Goal: Find specific page/section: Locate a particular part of the current website

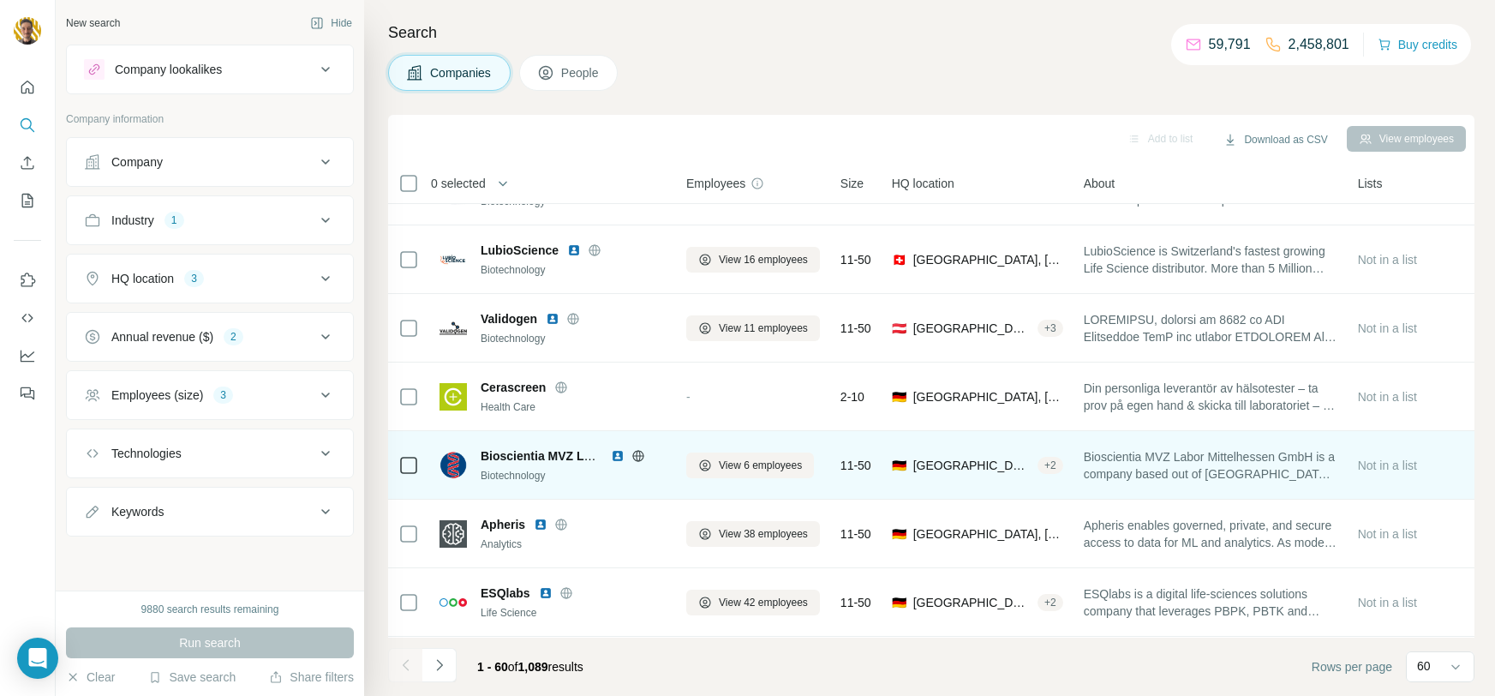
scroll to position [1637, 0]
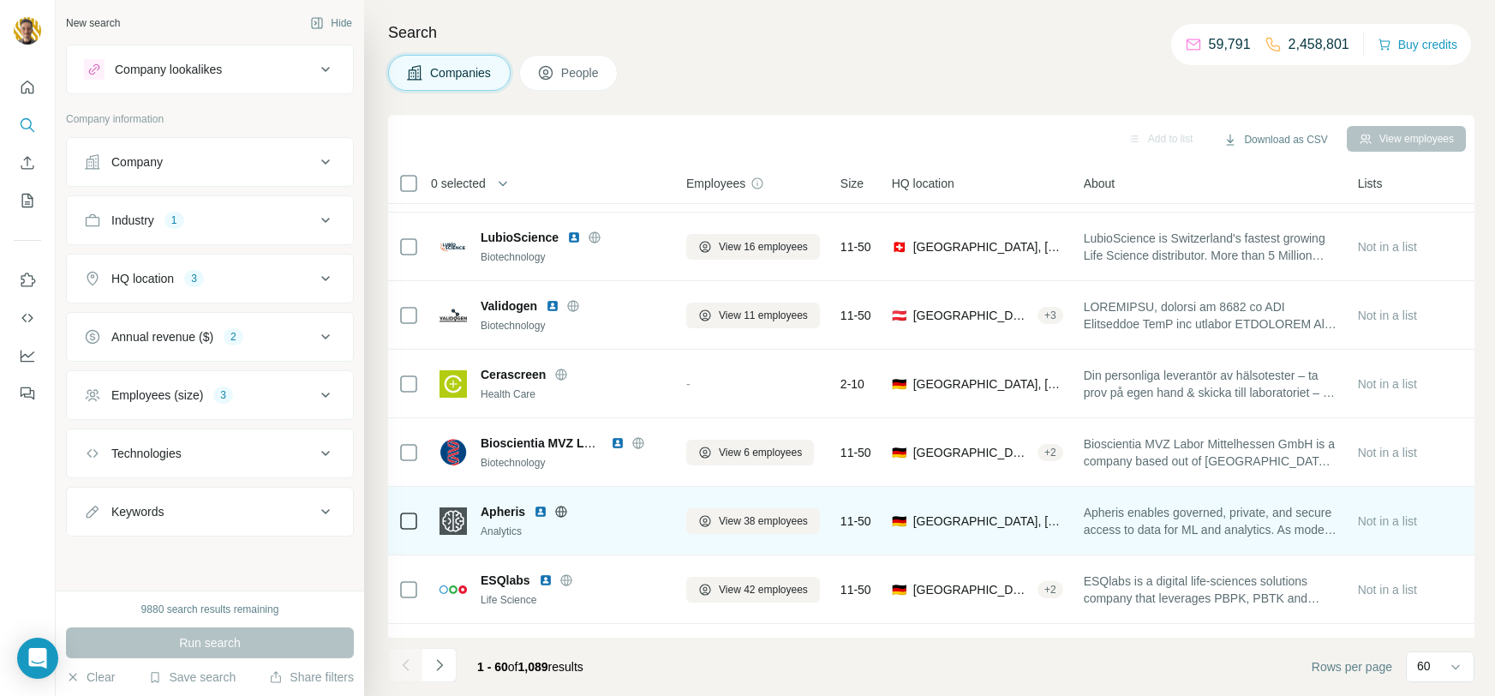
click at [566, 512] on icon at bounding box center [561, 511] width 11 height 11
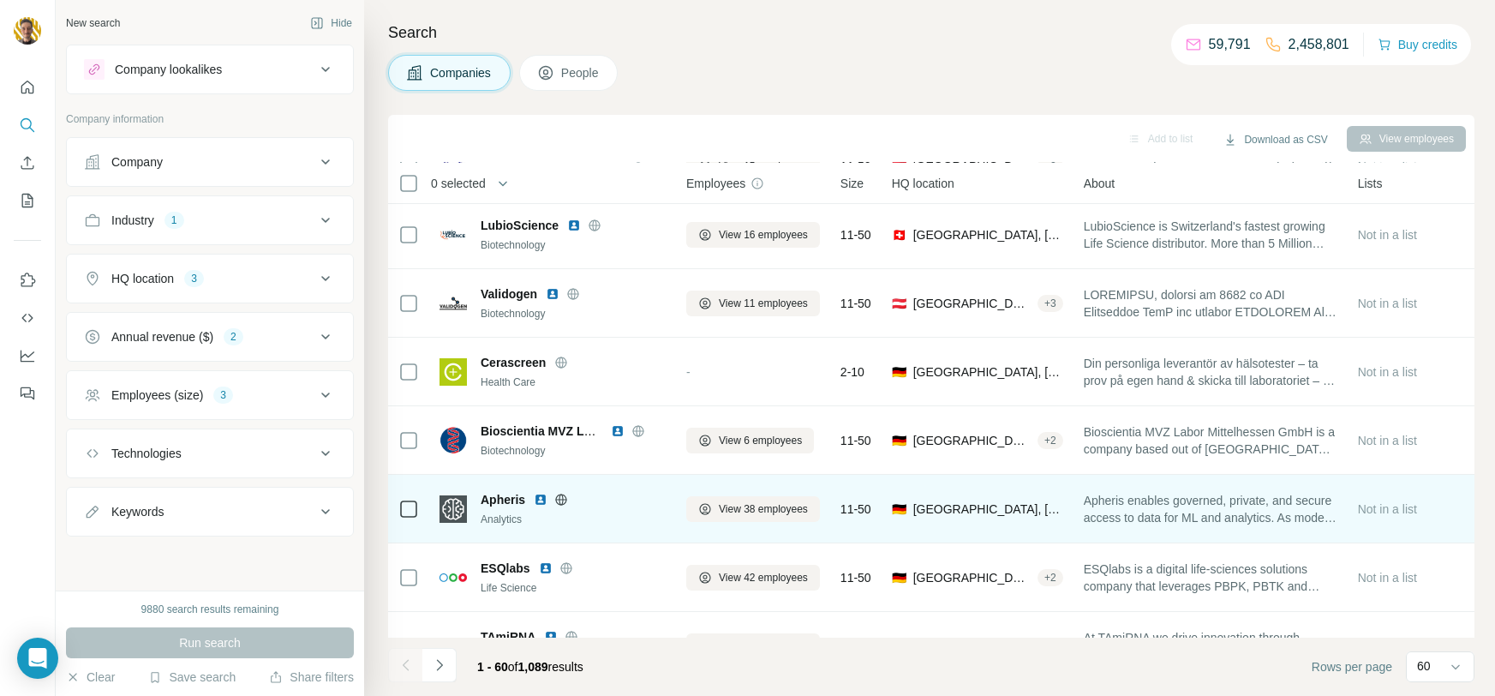
scroll to position [1654, 0]
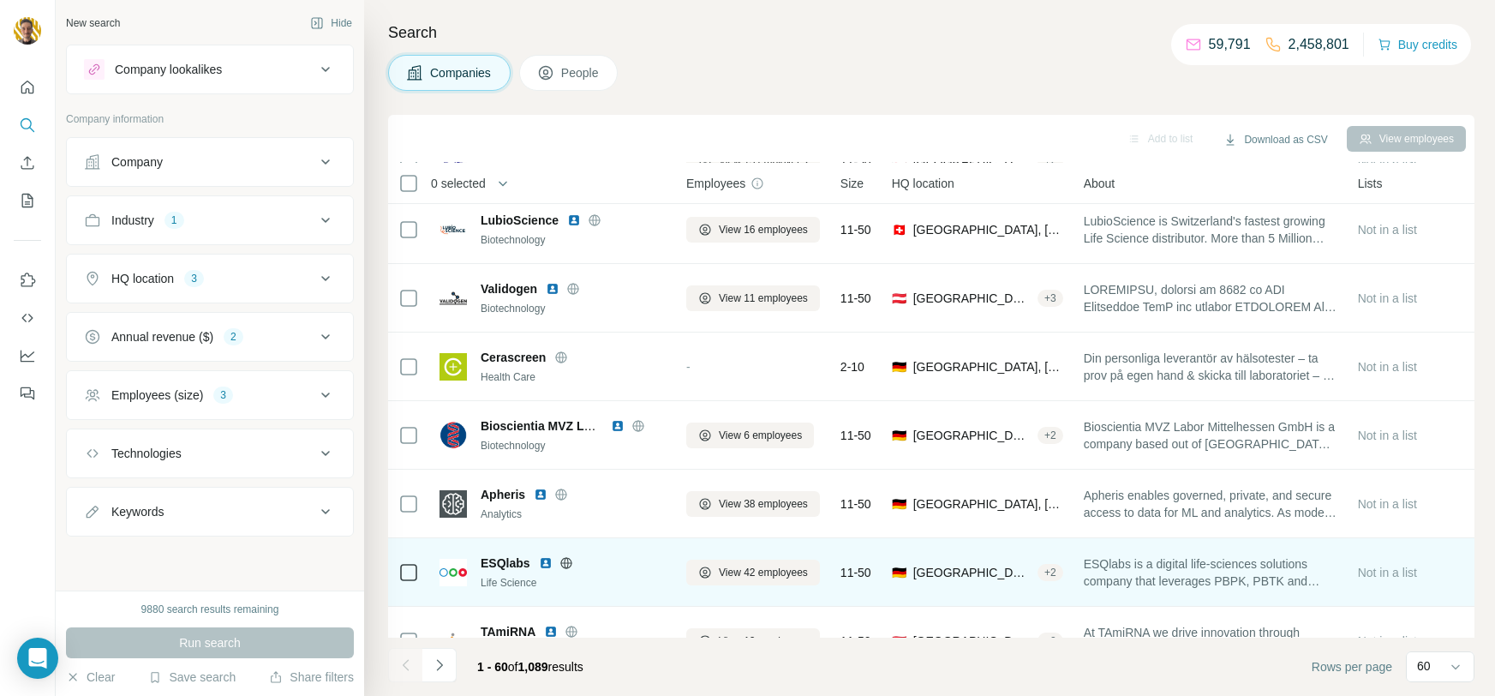
click at [566, 563] on icon at bounding box center [567, 563] width 14 height 14
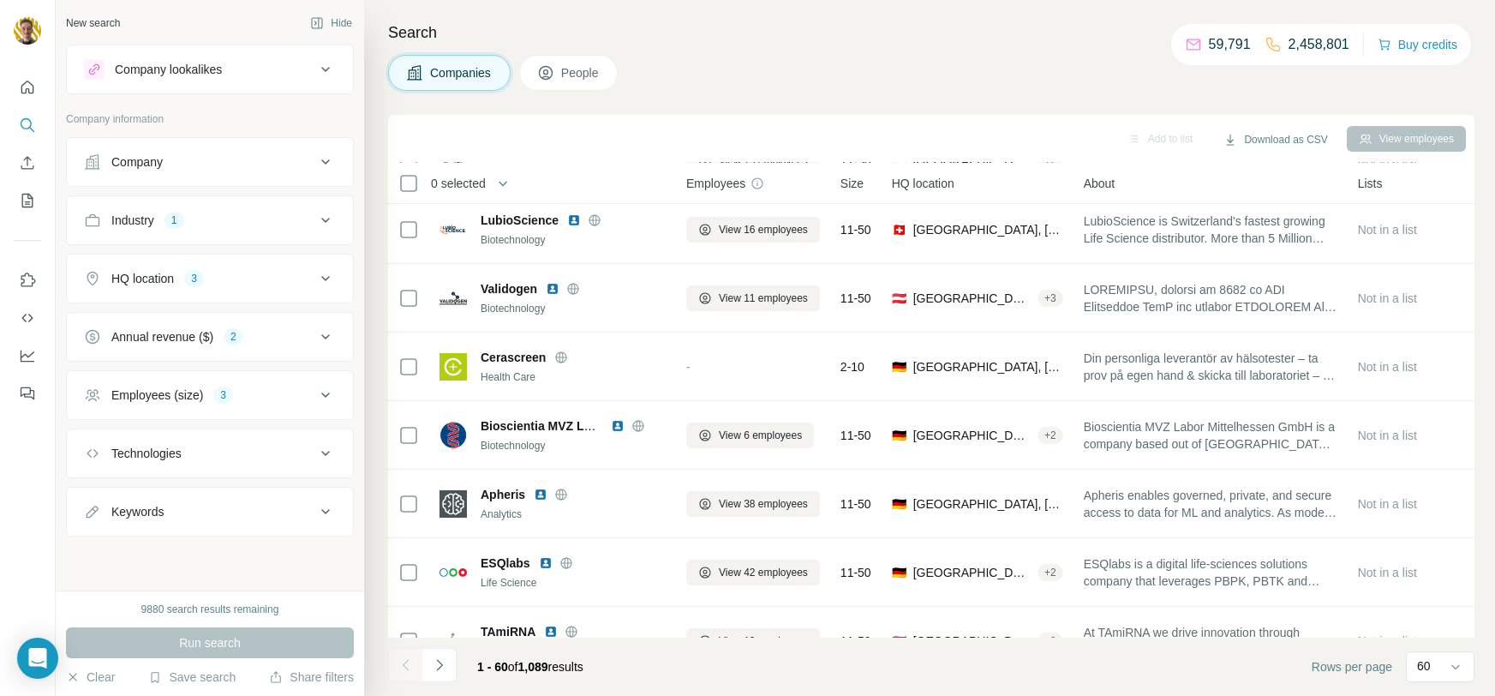
click at [568, 564] on icon at bounding box center [567, 563] width 14 height 14
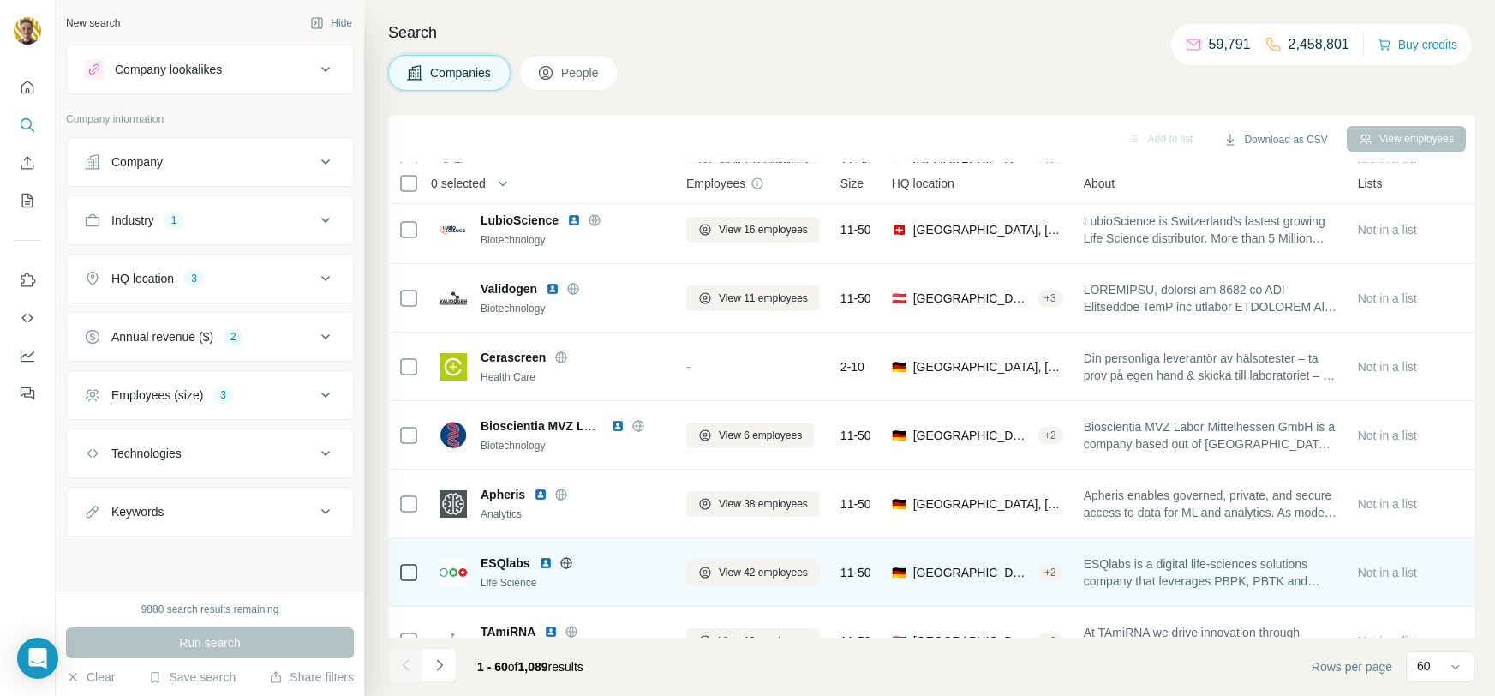
click at [545, 566] on img at bounding box center [546, 563] width 14 height 14
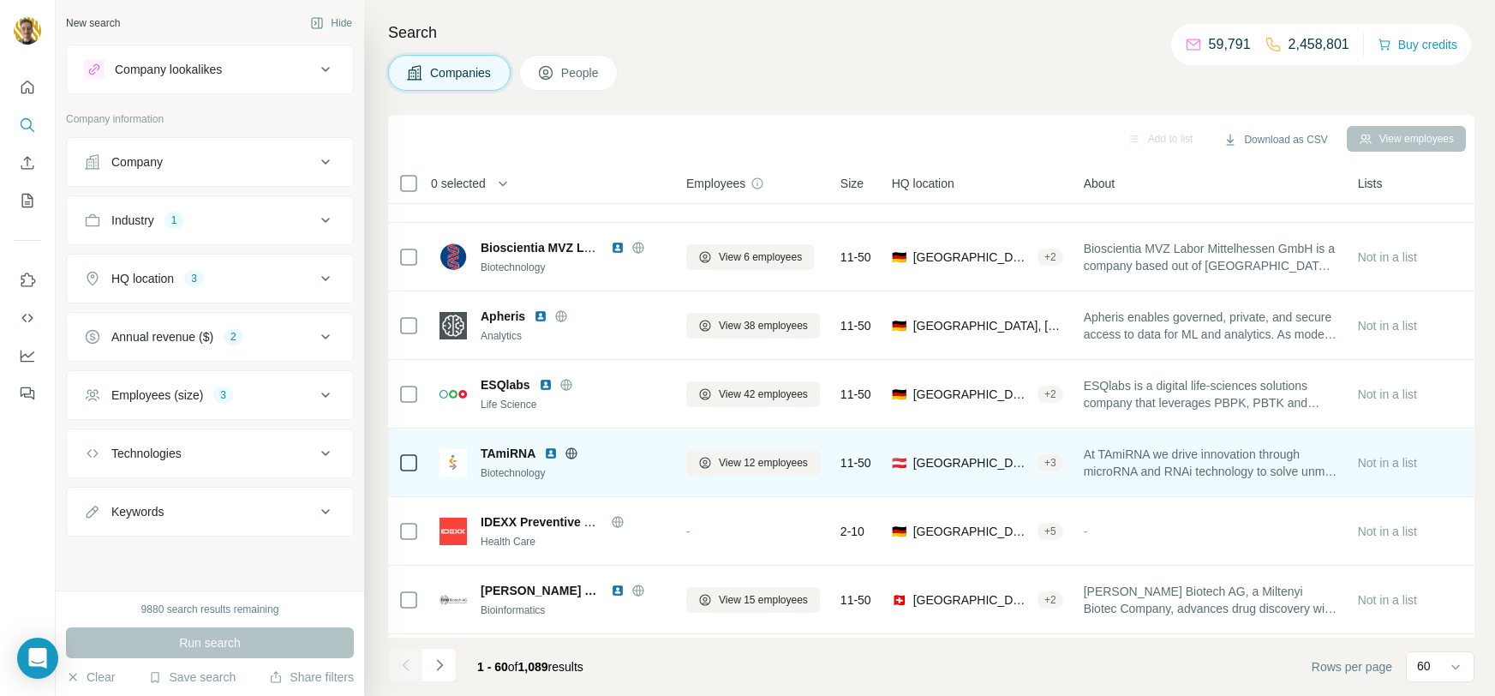
scroll to position [1834, 0]
click at [571, 451] on icon at bounding box center [572, 452] width 14 height 14
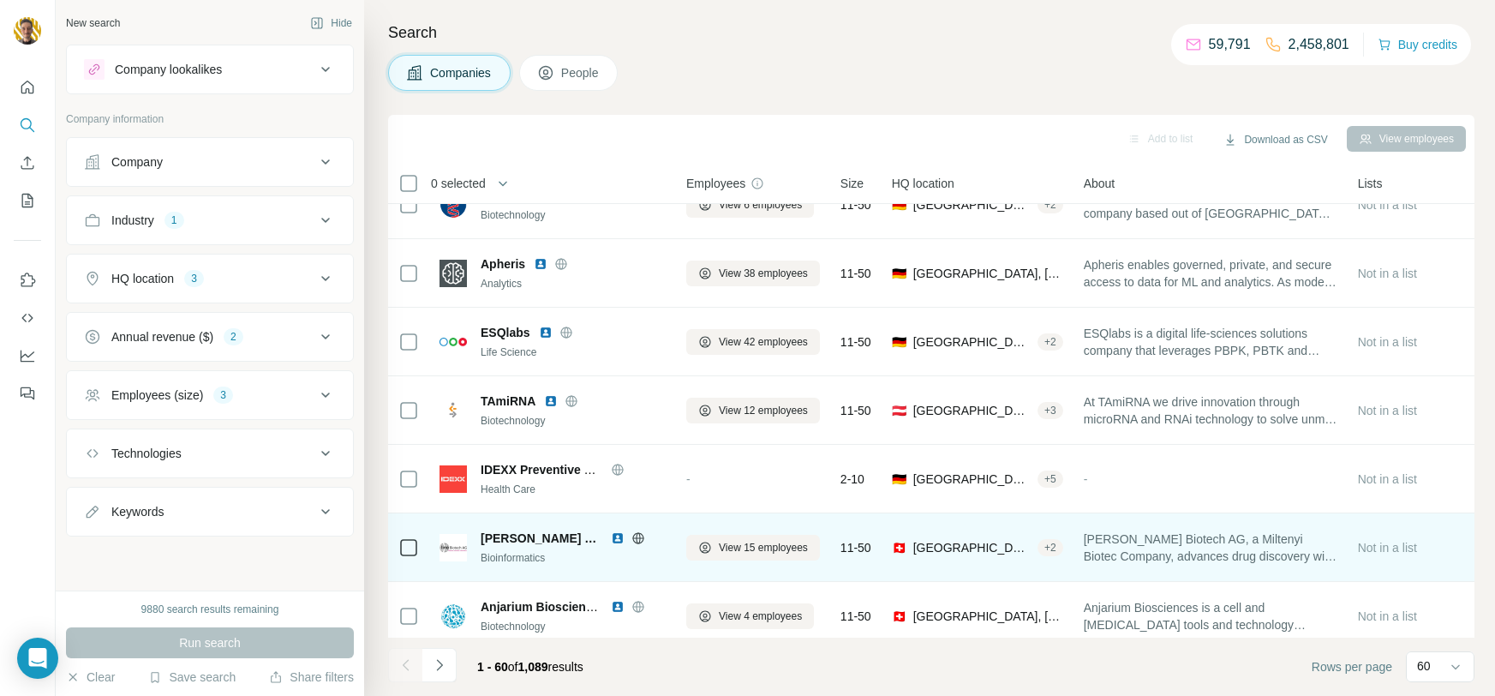
scroll to position [1886, 0]
click at [632, 535] on icon at bounding box center [639, 537] width 14 height 14
click at [611, 541] on img at bounding box center [618, 537] width 14 height 14
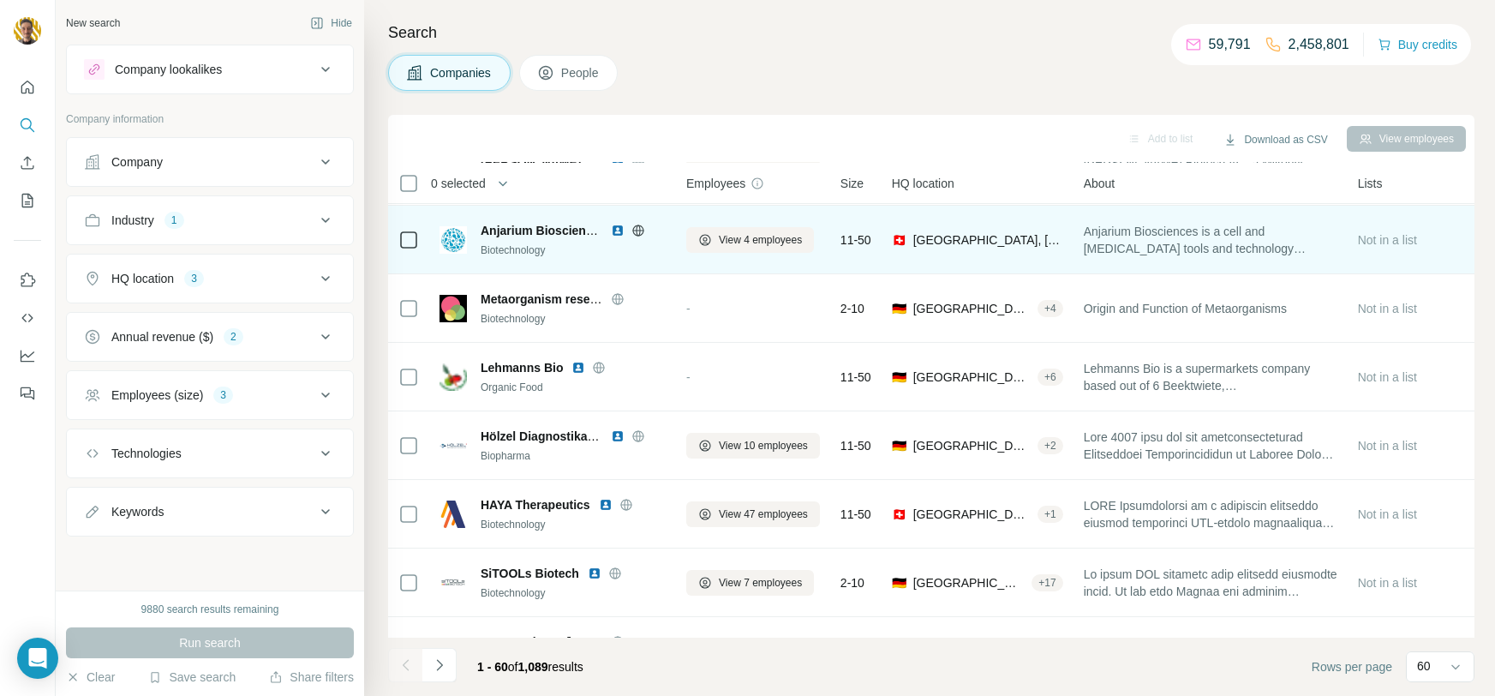
scroll to position [2289, 0]
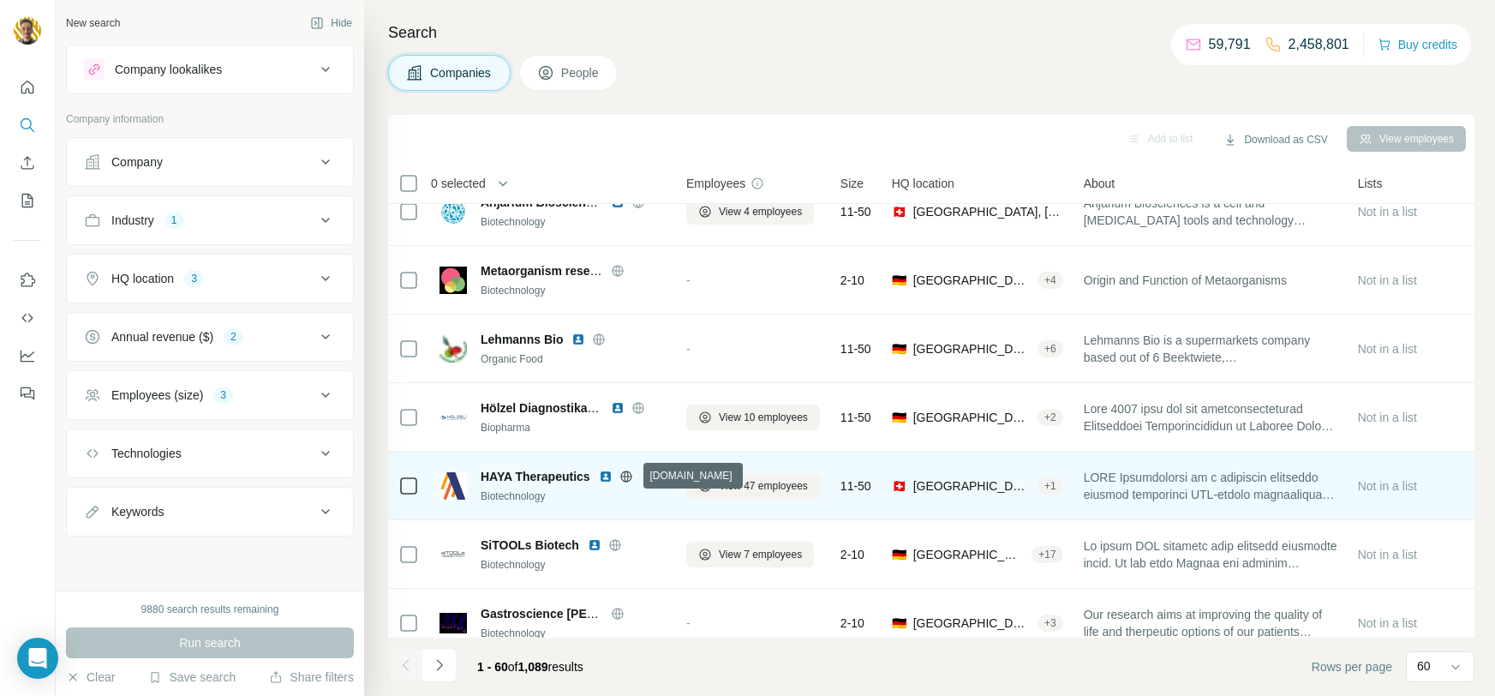
click at [623, 478] on icon at bounding box center [627, 477] width 14 height 14
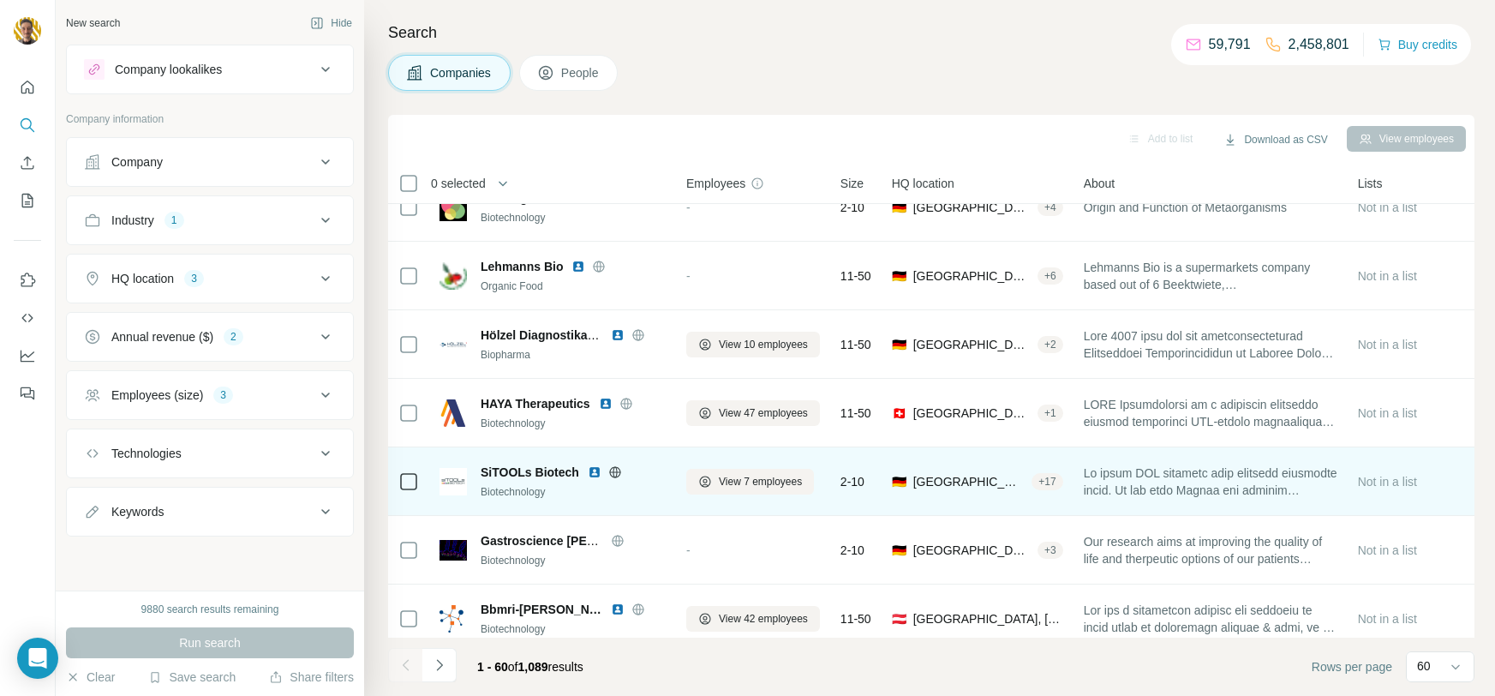
scroll to position [2364, 0]
click at [614, 473] on icon at bounding box center [615, 469] width 4 height 11
click at [593, 467] on img at bounding box center [595, 470] width 14 height 14
